Goal: Information Seeking & Learning: Understand process/instructions

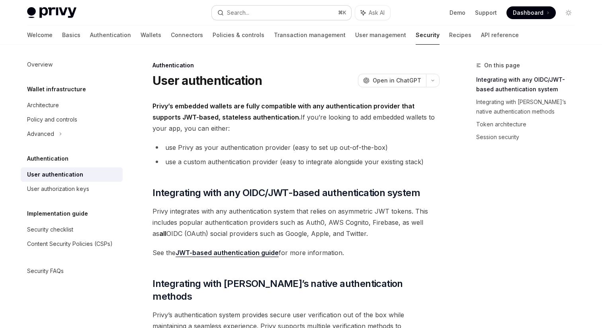
click at [254, 12] on button "Search... ⌘ K" at bounding box center [281, 13] width 139 height 14
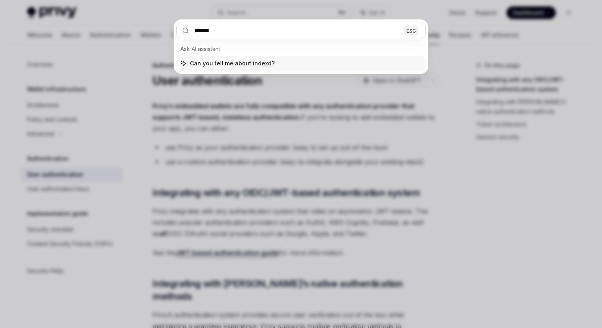
type input "*******"
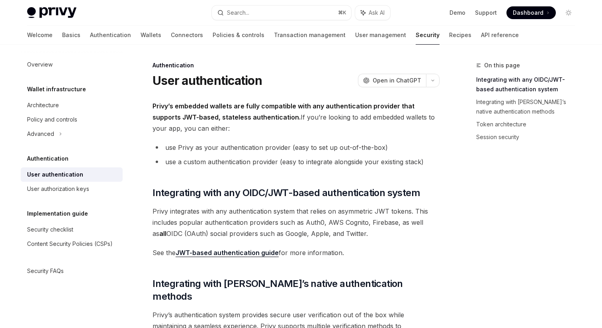
type textarea "*"
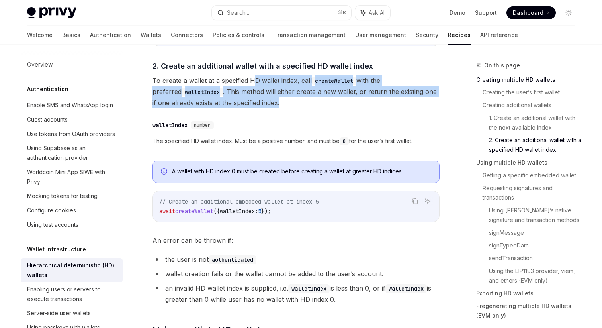
drag, startPoint x: 253, startPoint y: 81, endPoint x: 267, endPoint y: 105, distance: 27.3
click at [267, 105] on span "To create a wallet at a specified HD wallet index, call createWallet with the p…" at bounding box center [295, 91] width 287 height 33
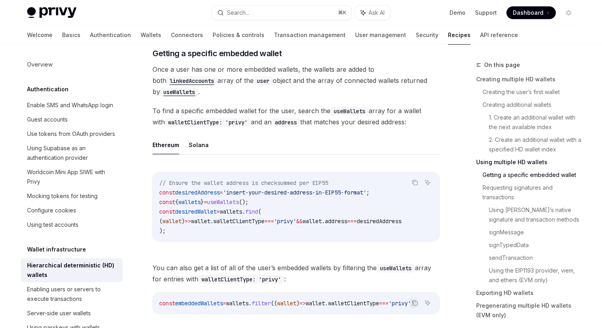
scroll to position [968, 0]
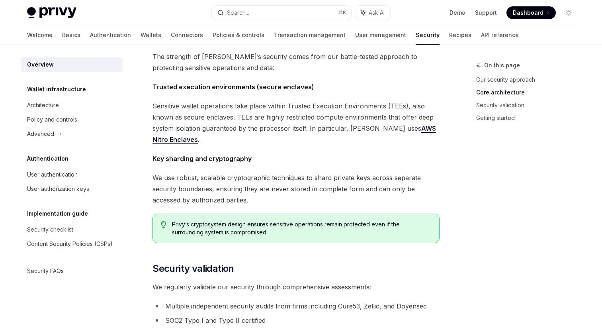
scroll to position [295, 0]
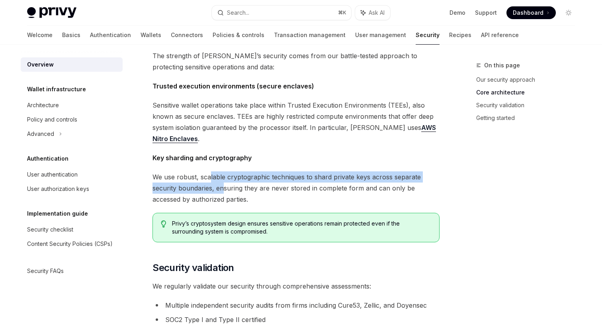
drag, startPoint x: 210, startPoint y: 177, endPoint x: 223, endPoint y: 187, distance: 17.3
click at [223, 187] on span "We use robust, scalable cryptographic techniques to shard private keys across s…" at bounding box center [295, 187] width 287 height 33
click at [237, 194] on span "We use robust, scalable cryptographic techniques to shard private keys across s…" at bounding box center [295, 187] width 287 height 33
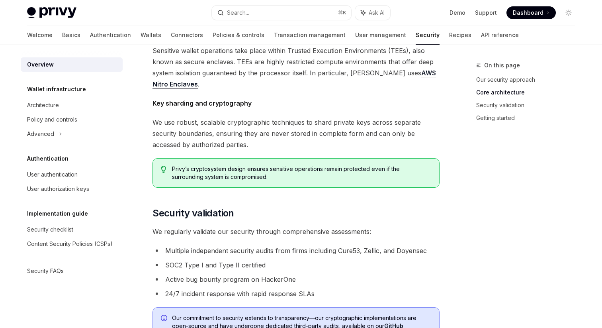
scroll to position [351, 0]
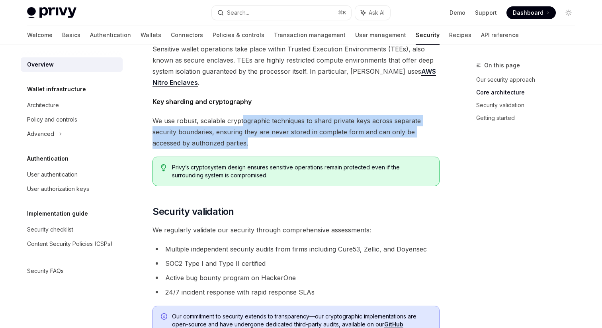
drag, startPoint x: 244, startPoint y: 122, endPoint x: 258, endPoint y: 142, distance: 24.9
click at [258, 142] on span "We use robust, scalable cryptographic techniques to shard private keys across s…" at bounding box center [295, 131] width 287 height 33
click at [266, 144] on span "We use robust, scalable cryptographic techniques to shard private keys across s…" at bounding box center [295, 131] width 287 height 33
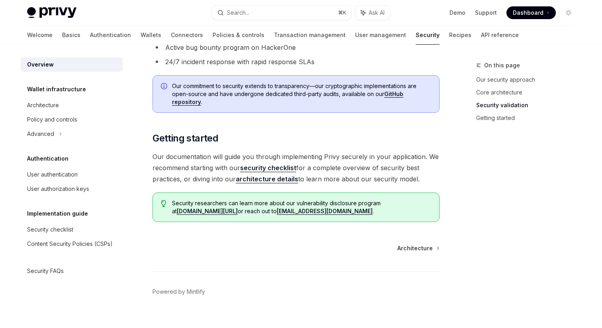
scroll to position [592, 0]
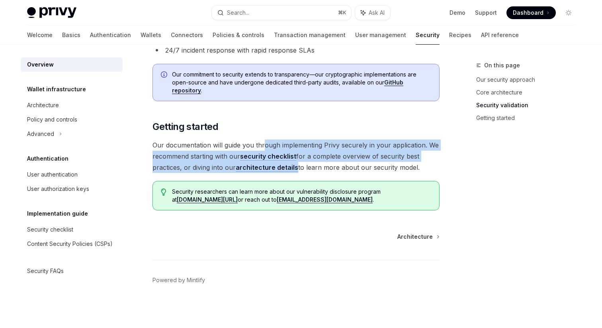
drag, startPoint x: 263, startPoint y: 144, endPoint x: 297, endPoint y: 162, distance: 38.1
click at [297, 162] on span "Our documentation will guide you through implementing Privy securely in your ap…" at bounding box center [295, 155] width 287 height 33
click at [316, 162] on span "Our documentation will guide you through implementing Privy securely in your ap…" at bounding box center [295, 155] width 287 height 33
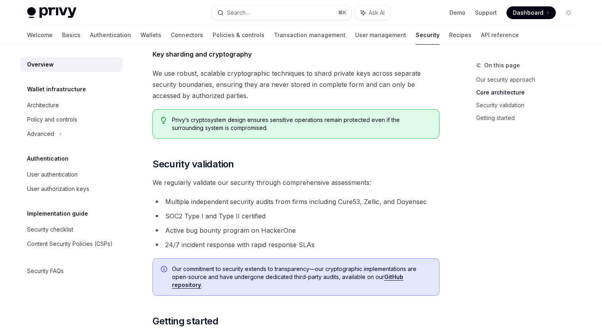
scroll to position [404, 0]
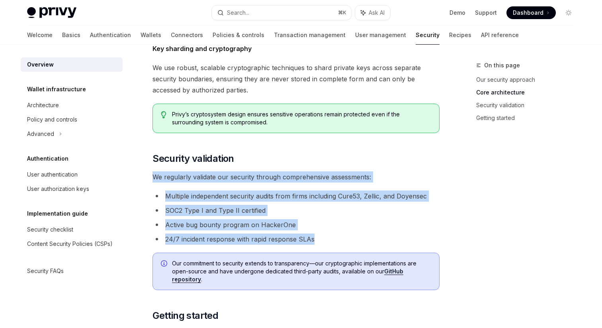
drag, startPoint x: 316, startPoint y: 238, endPoint x: 187, endPoint y: 166, distance: 147.0
click at [187, 166] on div "The security of your users’ data and digital assets is our top priority at Priv…" at bounding box center [295, 42] width 287 height 714
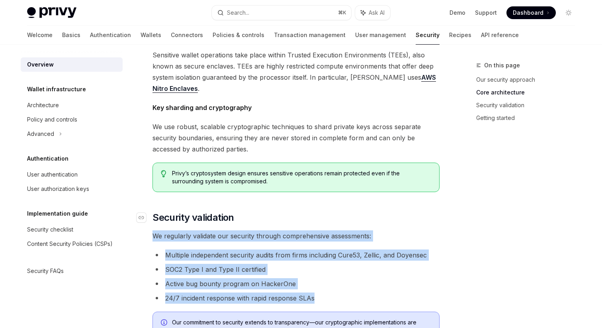
scroll to position [339, 0]
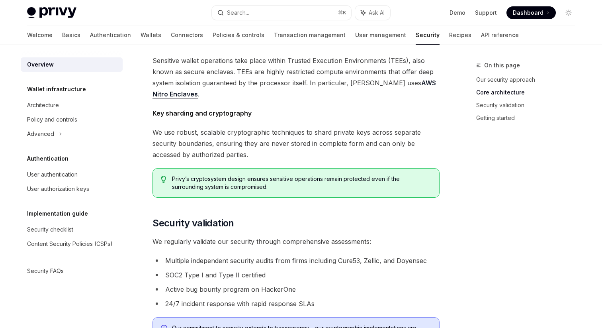
click at [250, 144] on span "We use robust, scalable cryptographic techniques to shard private keys across s…" at bounding box center [295, 143] width 287 height 33
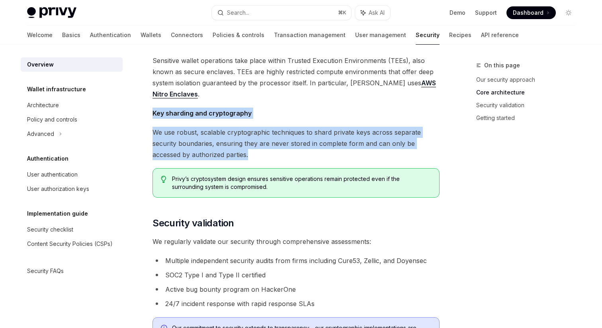
drag, startPoint x: 254, startPoint y: 151, endPoint x: 151, endPoint y: 114, distance: 109.7
click at [151, 114] on div "Security OpenAI Open in ChatGPT OpenAI Open in ChatGPT The security of your use…" at bounding box center [221, 151] width 439 height 860
copy div "Key sharding and cryptography We use robust, scalable cryptographic techniques …"
click at [265, 140] on span "We use robust, scalable cryptographic techniques to shard private keys across s…" at bounding box center [295, 143] width 287 height 33
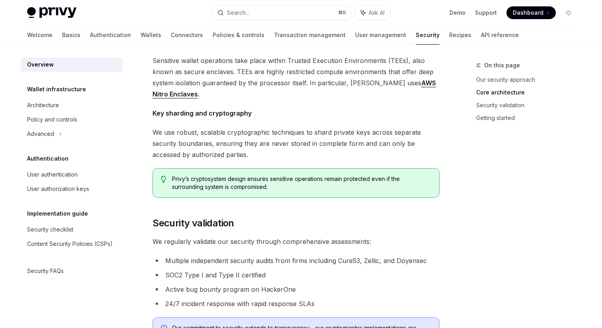
click at [272, 159] on span "We use robust, scalable cryptographic techniques to shard private keys across s…" at bounding box center [295, 143] width 287 height 33
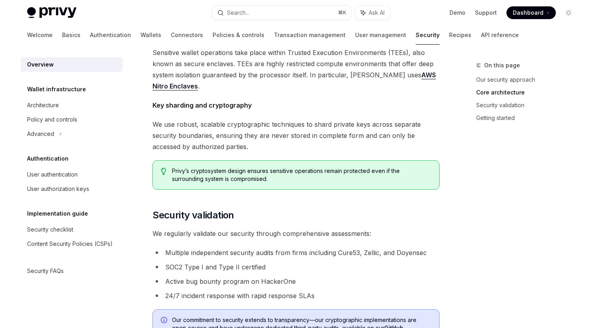
scroll to position [342, 0]
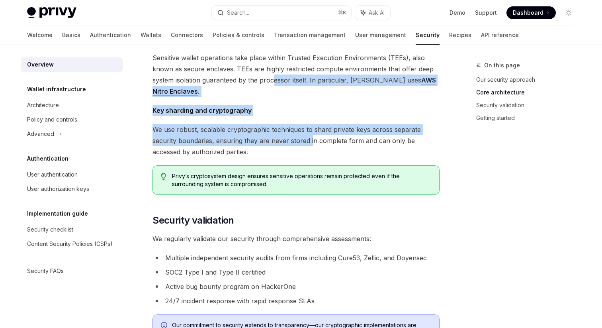
drag, startPoint x: 273, startPoint y: 83, endPoint x: 313, endPoint y: 141, distance: 70.1
click at [313, 141] on div "The security of your users’ data and digital assets is our top priority at Priv…" at bounding box center [295, 103] width 287 height 714
click at [322, 146] on span "We use robust, scalable cryptographic techniques to shard private keys across s…" at bounding box center [295, 140] width 287 height 33
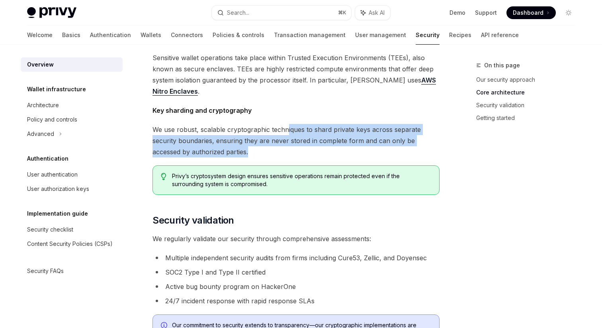
drag, startPoint x: 288, startPoint y: 129, endPoint x: 324, endPoint y: 149, distance: 40.8
click at [324, 149] on span "We use robust, scalable cryptographic techniques to shard private keys across s…" at bounding box center [295, 140] width 287 height 33
click at [332, 149] on span "We use robust, scalable cryptographic techniques to shard private keys across s…" at bounding box center [295, 140] width 287 height 33
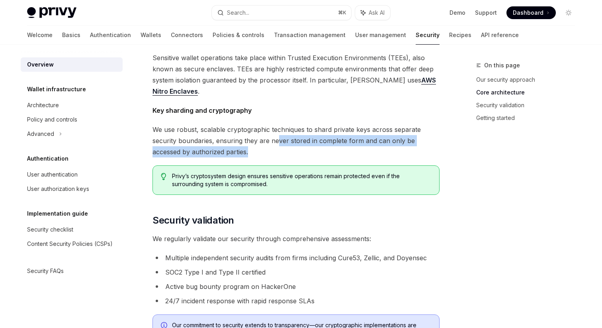
drag, startPoint x: 278, startPoint y: 142, endPoint x: 297, endPoint y: 150, distance: 20.7
click at [297, 150] on span "We use robust, scalable cryptographic techniques to shard private keys across s…" at bounding box center [295, 140] width 287 height 33
click at [310, 150] on span "We use robust, scalable cryptographic techniques to shard private keys across s…" at bounding box center [295, 140] width 287 height 33
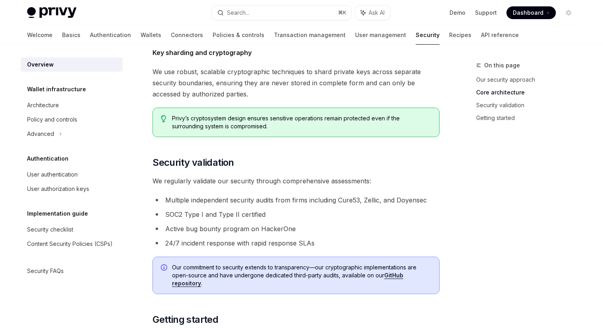
scroll to position [404, 0]
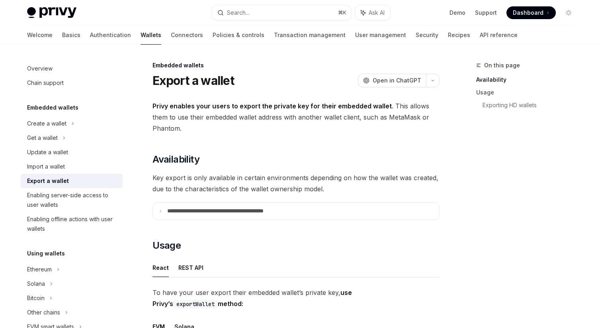
scroll to position [43, 0]
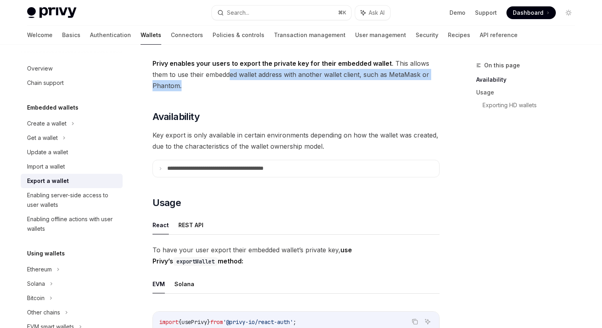
drag, startPoint x: 231, startPoint y: 74, endPoint x: 254, endPoint y: 91, distance: 28.2
click at [254, 91] on span "Privy enables your users to export the private key for their embedded wallet . …" at bounding box center [295, 74] width 287 height 33
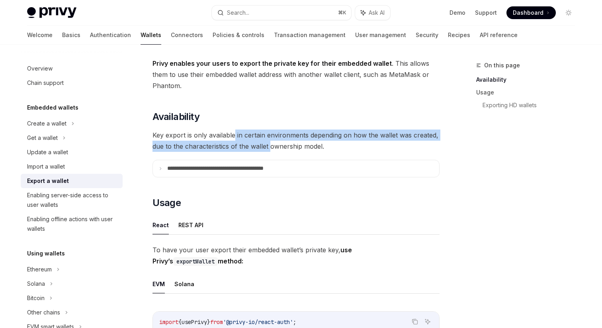
drag, startPoint x: 234, startPoint y: 137, endPoint x: 270, endPoint y: 151, distance: 39.0
click at [270, 151] on span "Key export is only available in certain environments depending on how the walle…" at bounding box center [295, 140] width 287 height 22
click at [285, 151] on span "Key export is only available in certain environments depending on how the walle…" at bounding box center [295, 140] width 287 height 22
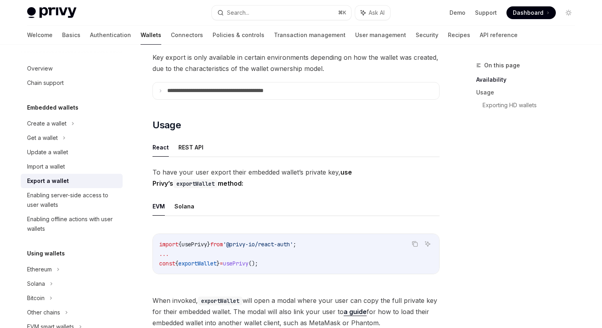
scroll to position [126, 0]
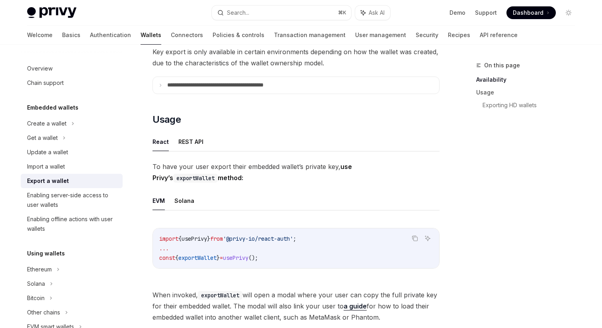
drag, startPoint x: 262, startPoint y: 163, endPoint x: 292, endPoint y: 174, distance: 32.4
click at [292, 174] on span "To have your user export their embedded wallet’s private key, use Privy’s expor…" at bounding box center [295, 172] width 287 height 22
click at [295, 179] on span "To have your user export their embedded wallet’s private key, use Privy’s expor…" at bounding box center [295, 172] width 287 height 22
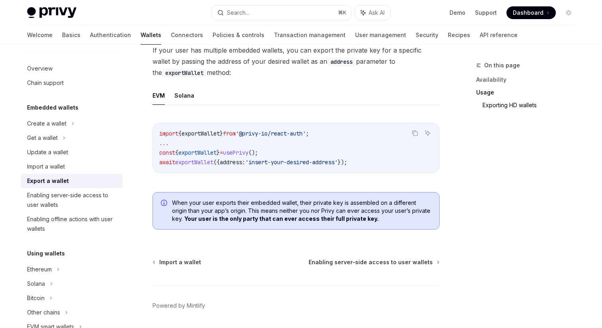
scroll to position [790, 0]
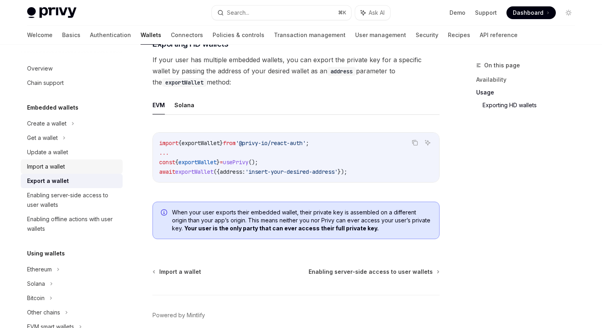
click at [51, 164] on div "Import a wallet" at bounding box center [46, 167] width 38 height 10
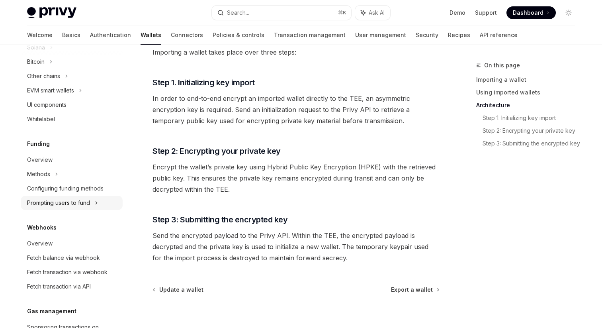
scroll to position [240, 0]
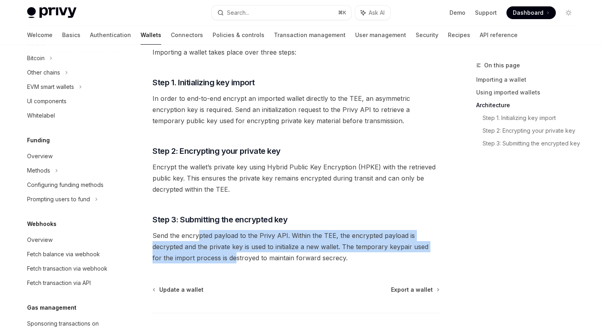
drag, startPoint x: 199, startPoint y: 240, endPoint x: 226, endPoint y: 256, distance: 30.7
click at [226, 256] on span "Send the encrypted payload to the Privy API. Within the TEE, the encrypted payl…" at bounding box center [295, 246] width 287 height 33
click at [244, 254] on span "Send the encrypted payload to the Privy API. Within the TEE, the encrypted payl…" at bounding box center [295, 246] width 287 height 33
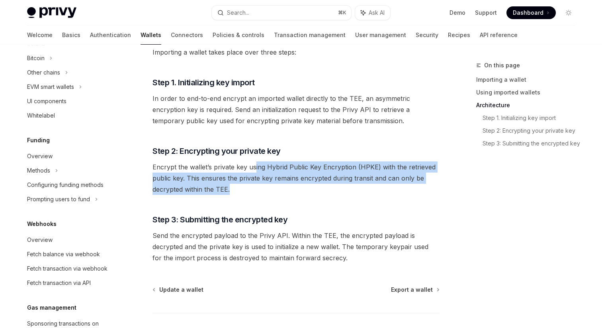
drag, startPoint x: 254, startPoint y: 169, endPoint x: 279, endPoint y: 187, distance: 30.7
click at [279, 187] on span "Encrypt the wallet’s private key using Hybrid Public Key Encryption (HPKE) with…" at bounding box center [295, 177] width 287 height 33
click at [292, 189] on span "Encrypt the wallet’s private key using Hybrid Public Key Encryption (HPKE) with…" at bounding box center [295, 177] width 287 height 33
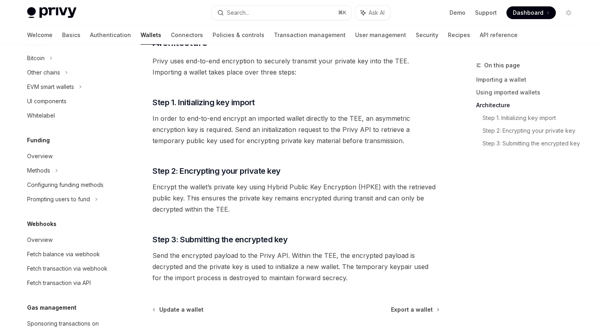
scroll to position [540, 0]
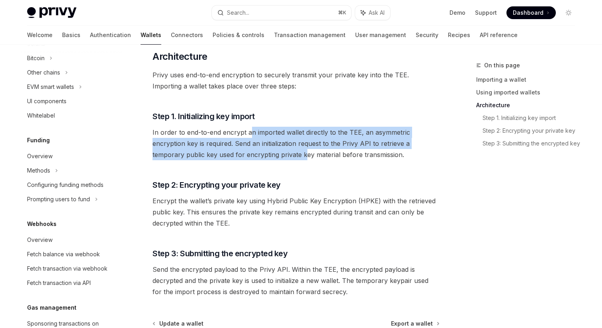
drag, startPoint x: 250, startPoint y: 136, endPoint x: 272, endPoint y: 154, distance: 28.2
click at [272, 154] on span "In order to end-to-end encrypt an imported wallet directly to the TEE, an asymm…" at bounding box center [295, 143] width 287 height 33
click at [283, 156] on span "In order to end-to-end encrypt an imported wallet directly to the TEE, an asymm…" at bounding box center [295, 143] width 287 height 33
drag, startPoint x: 260, startPoint y: 135, endPoint x: 297, endPoint y: 155, distance: 42.7
click at [297, 155] on span "In order to end-to-end encrypt an imported wallet directly to the TEE, an asymm…" at bounding box center [295, 143] width 287 height 33
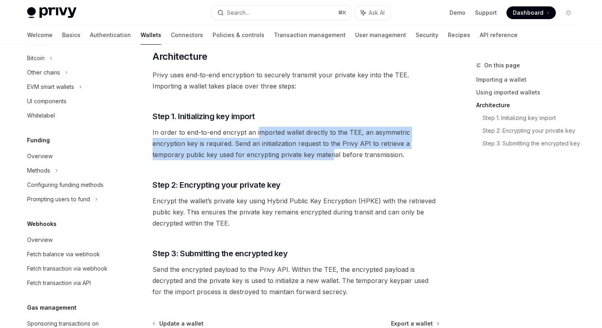
click at [310, 155] on span "In order to end-to-end encrypt an imported wallet directly to the TEE, an asymm…" at bounding box center [295, 143] width 287 height 33
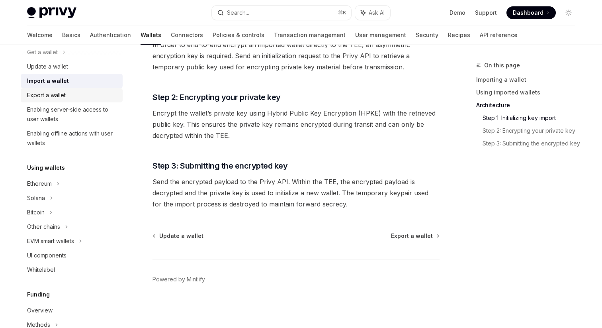
scroll to position [75, 0]
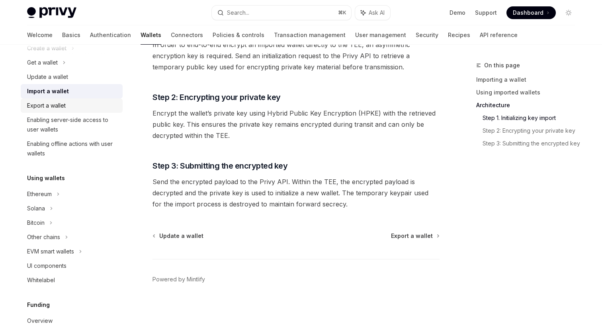
click at [90, 104] on div "Export a wallet" at bounding box center [72, 106] width 91 height 10
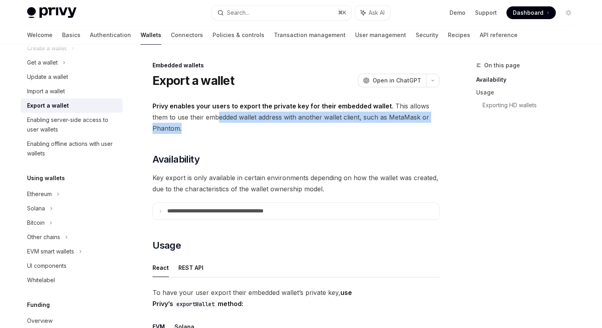
drag, startPoint x: 218, startPoint y: 113, endPoint x: 244, endPoint y: 131, distance: 31.2
click at [244, 131] on span "Privy enables your users to export the private key for their embedded wallet . …" at bounding box center [295, 116] width 287 height 33
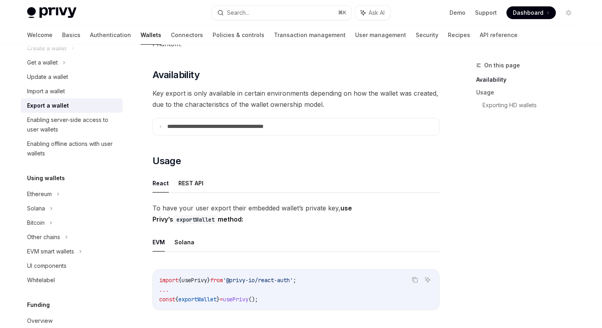
scroll to position [90, 0]
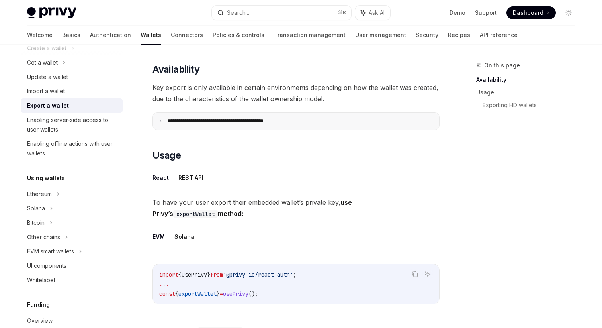
click at [165, 123] on summary "**********" at bounding box center [296, 121] width 286 height 17
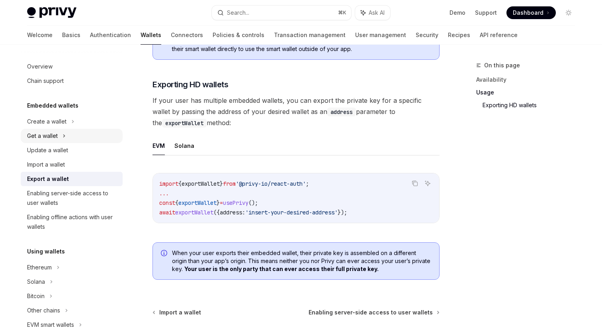
scroll to position [0, 0]
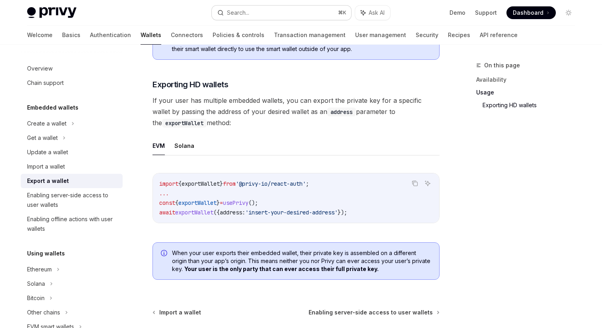
click at [254, 16] on button "Search... ⌘ K" at bounding box center [281, 13] width 139 height 14
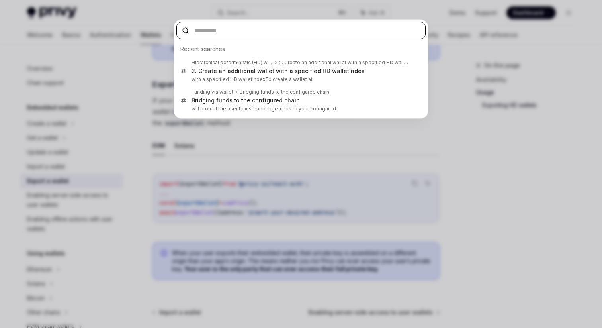
type textarea "*"
